Goal: Information Seeking & Learning: Learn about a topic

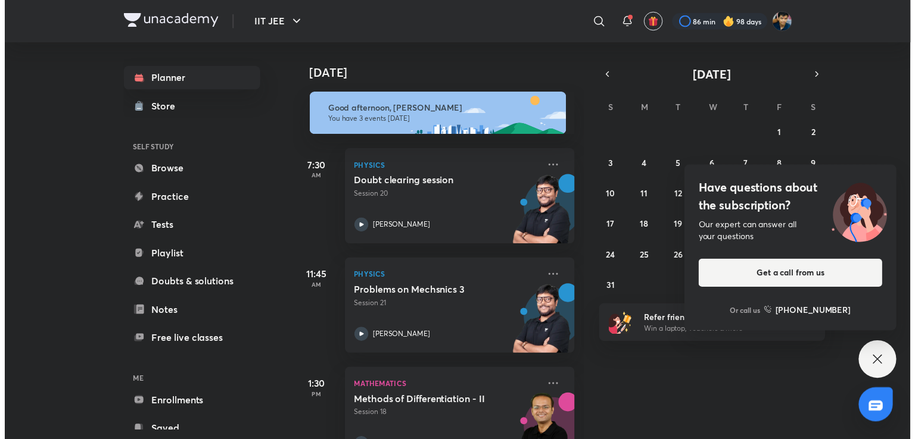
scroll to position [42, 0]
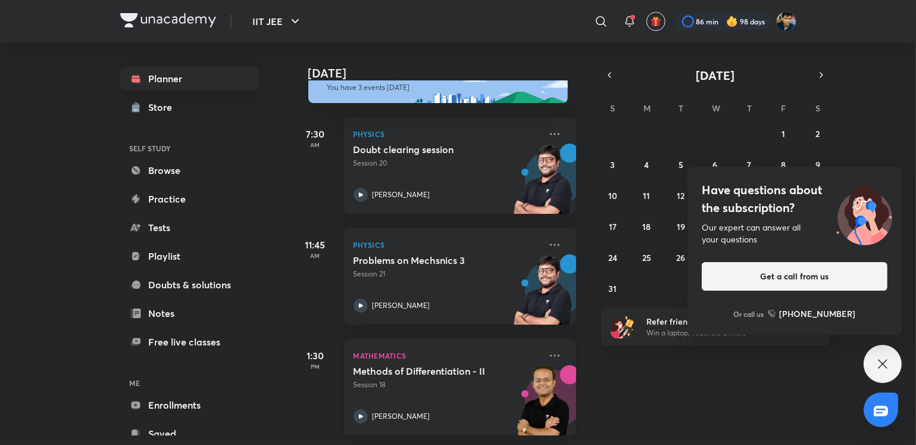
click at [480, 366] on h5 "Methods of Differentiation - II" at bounding box center [428, 371] width 148 height 12
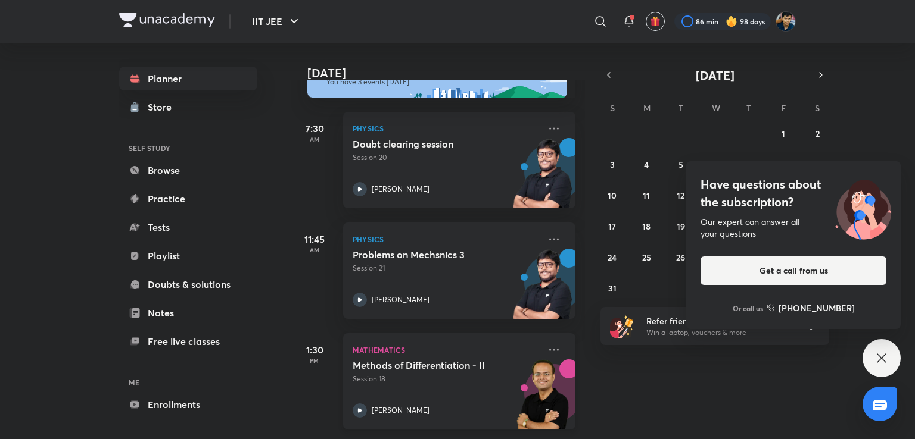
scroll to position [48, 0]
click at [876, 365] on div "Have questions about the subscription? Our expert can answer all your questions…" at bounding box center [881, 358] width 38 height 38
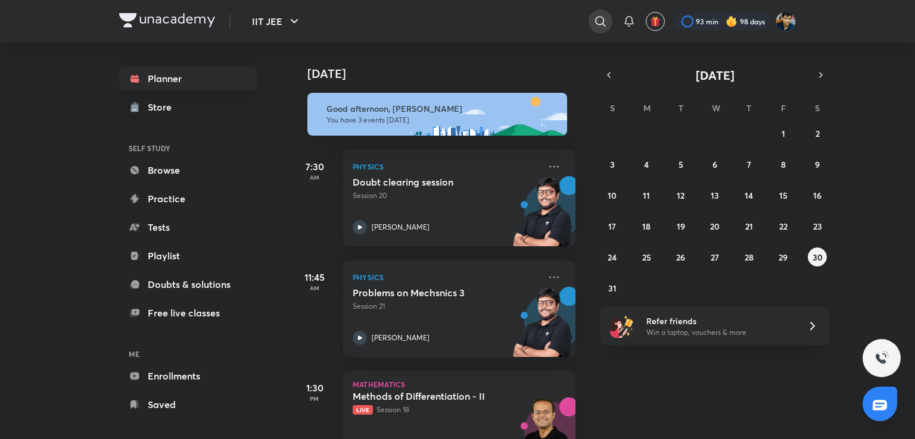
click at [593, 20] on icon at bounding box center [600, 21] width 14 height 14
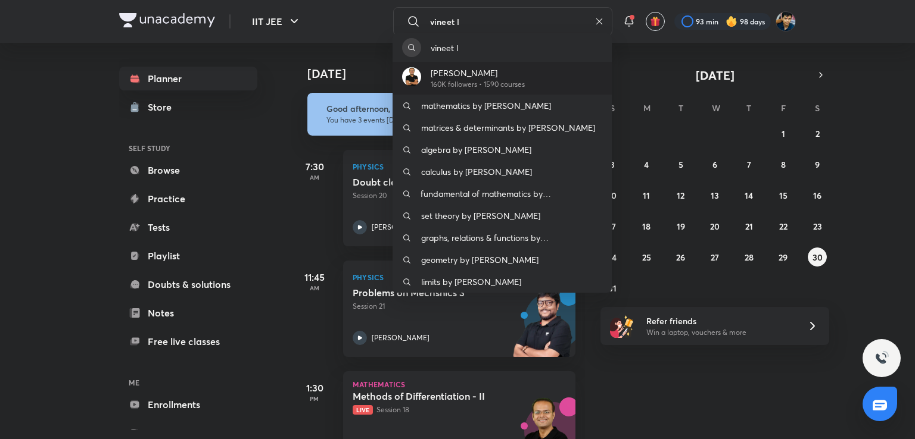
type input "vineet l"
click at [474, 86] on p "160K followers • 1590 courses" at bounding box center [478, 84] width 94 height 11
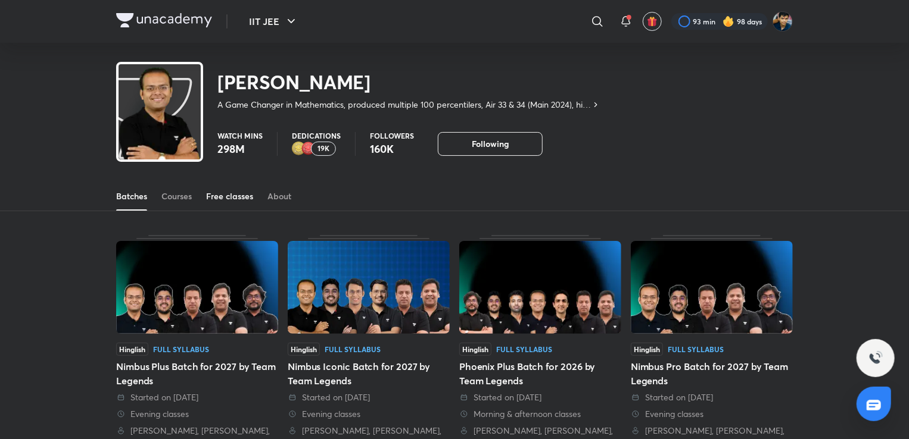
click at [246, 194] on div "Free classes" at bounding box center [229, 197] width 47 height 12
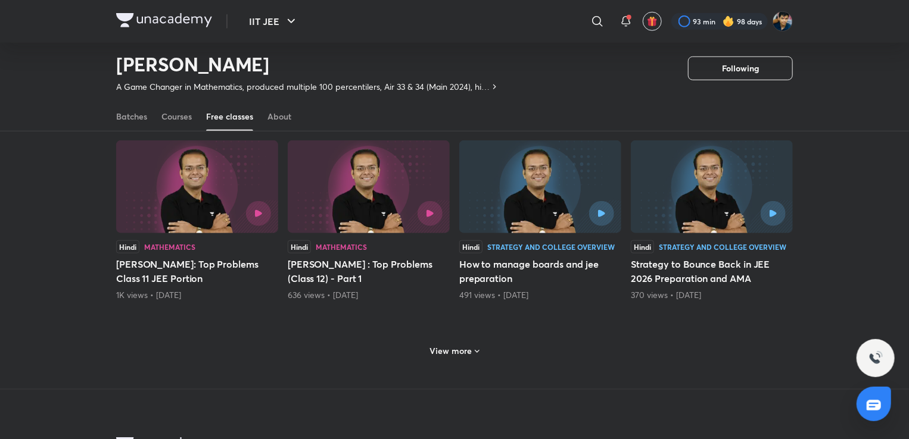
scroll to position [450, 0]
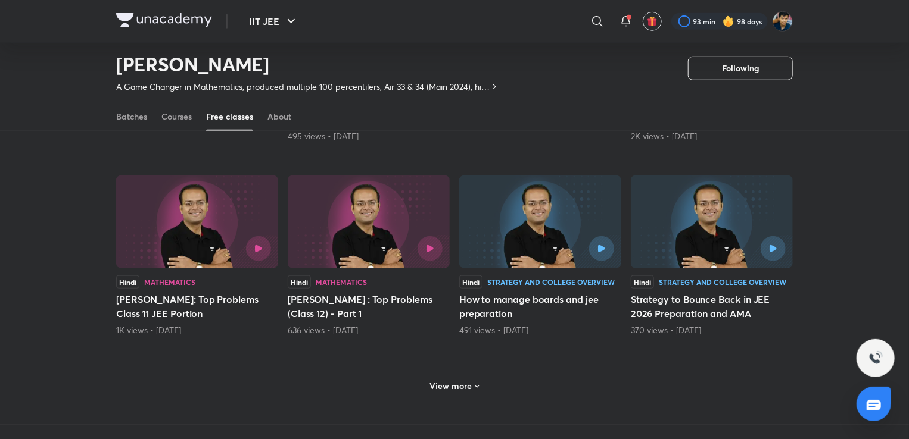
click at [446, 382] on h6 "View more" at bounding box center [451, 387] width 42 height 12
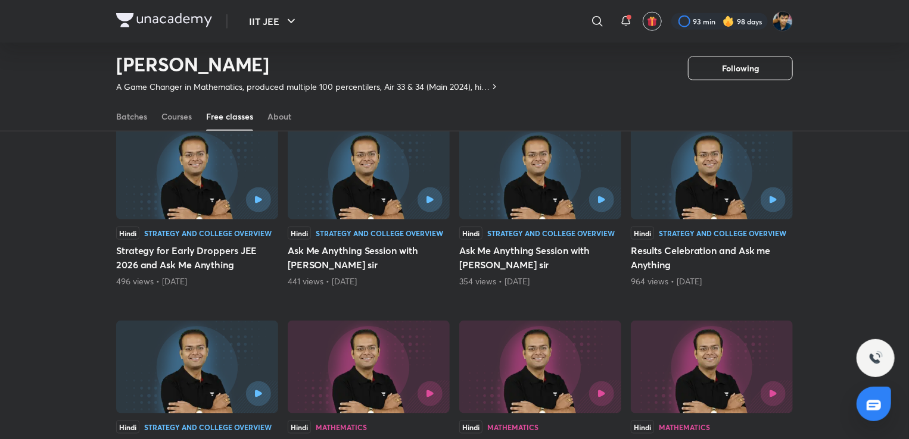
scroll to position [672, 0]
